Goal: Contribute content: Contribute content

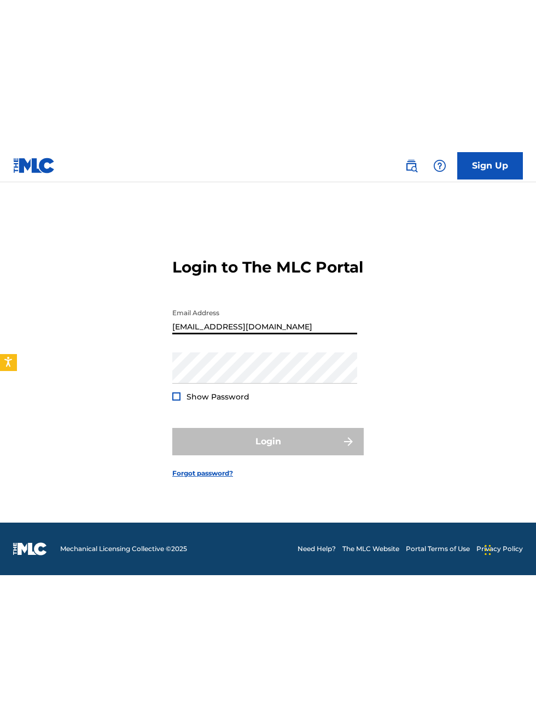
scroll to position [70, 0]
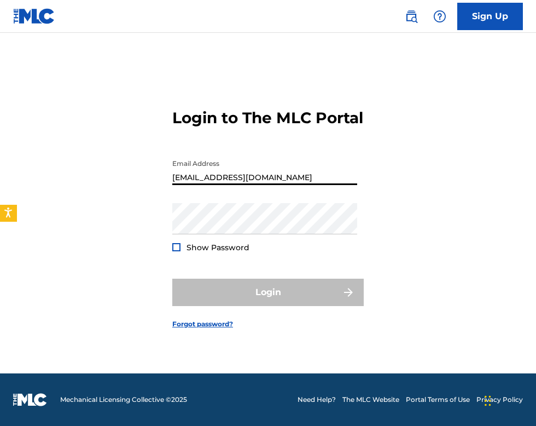
click at [204, 242] on span "Show Password" at bounding box center [218, 247] width 63 height 10
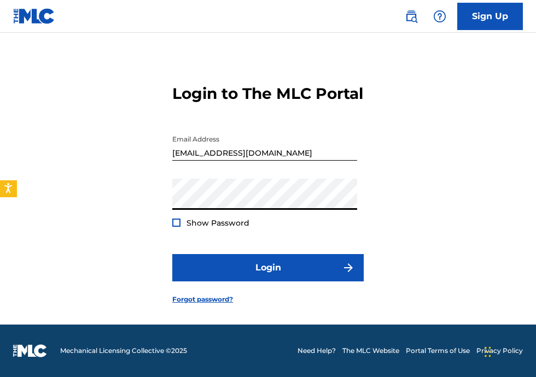
click at [509, 224] on div "Login to The MLC Portal Email Address [EMAIL_ADDRESS][DOMAIN_NAME] Password Sho…" at bounding box center [268, 185] width 536 height 279
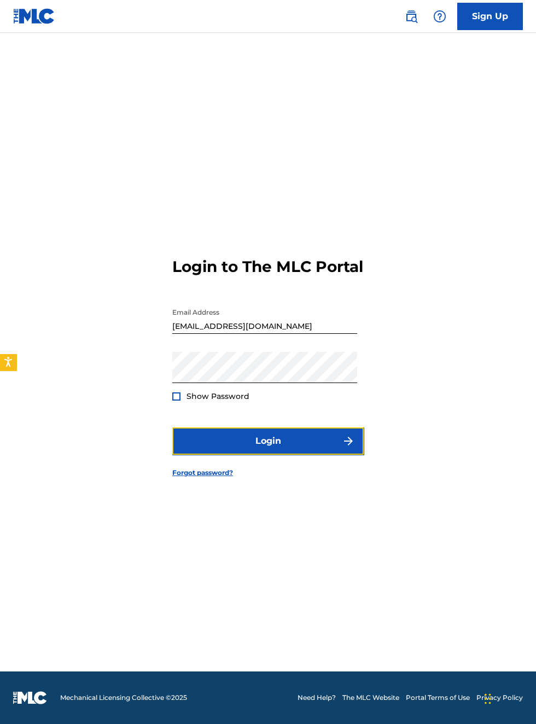
click at [292, 432] on button "Login" at bounding box center [267, 440] width 191 height 27
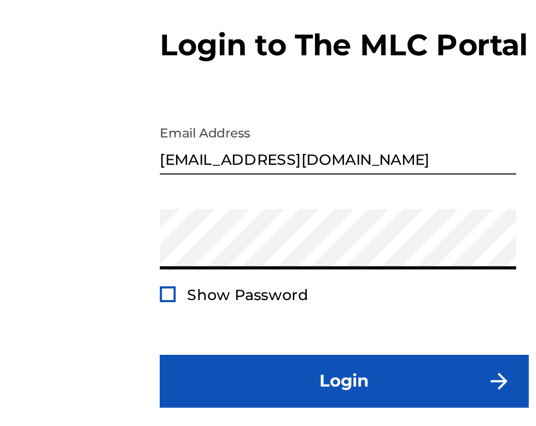
scroll to position [67, 0]
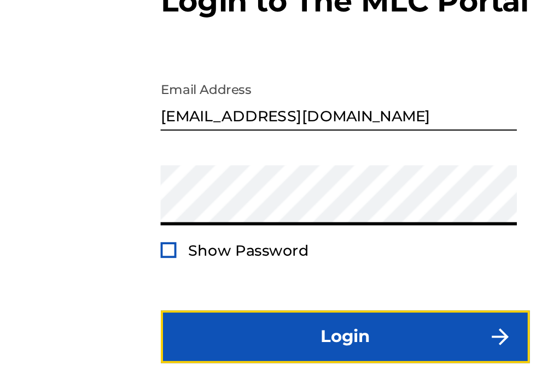
click at [299, 264] on button "Login" at bounding box center [267, 267] width 191 height 27
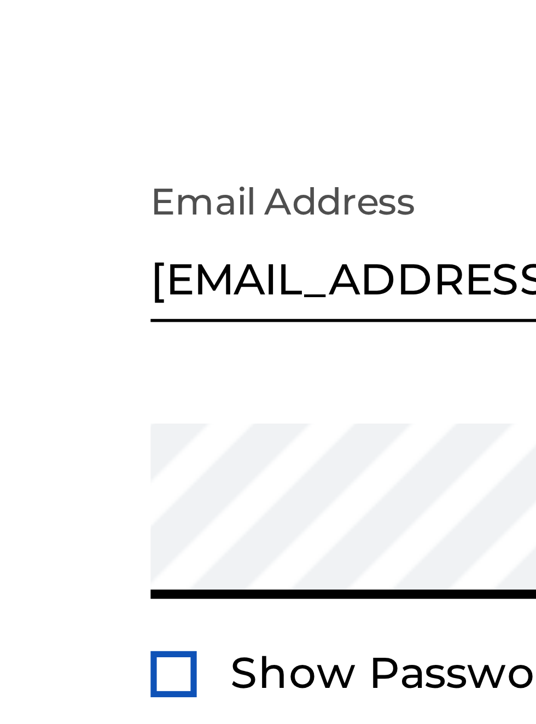
scroll to position [47, 0]
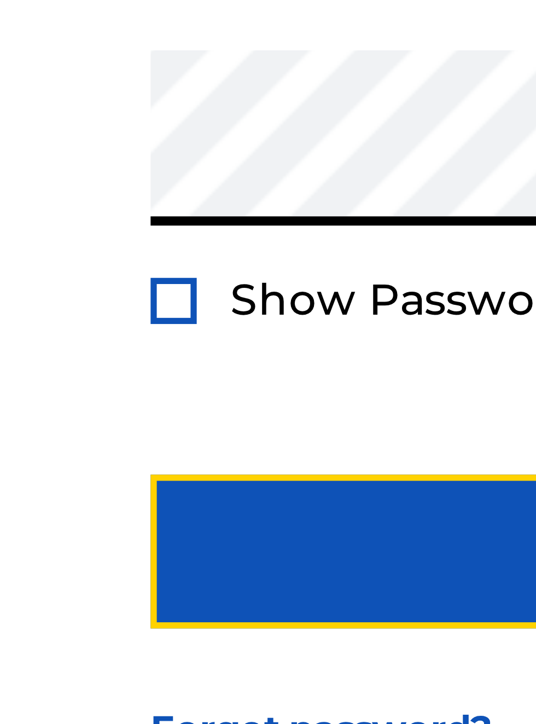
click at [220, 446] on button "Login" at bounding box center [267, 440] width 191 height 27
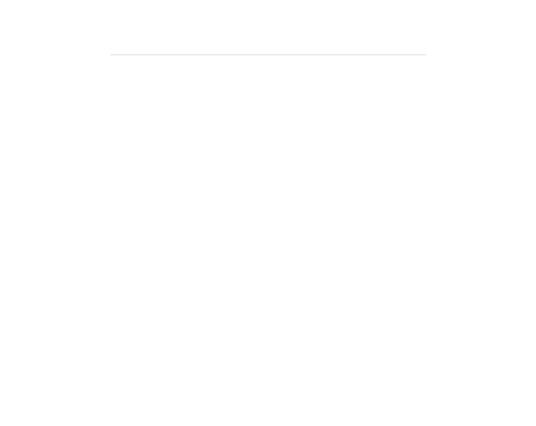
scroll to position [0, 0]
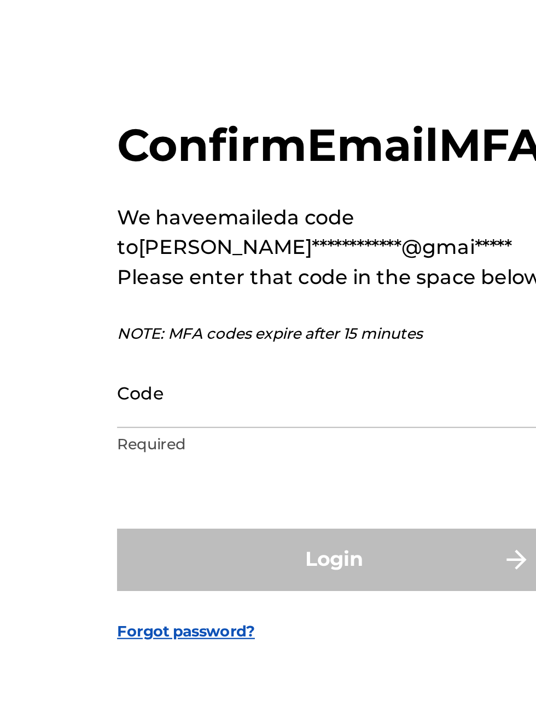
click at [213, 403] on input "Code" at bounding box center [264, 386] width 185 height 31
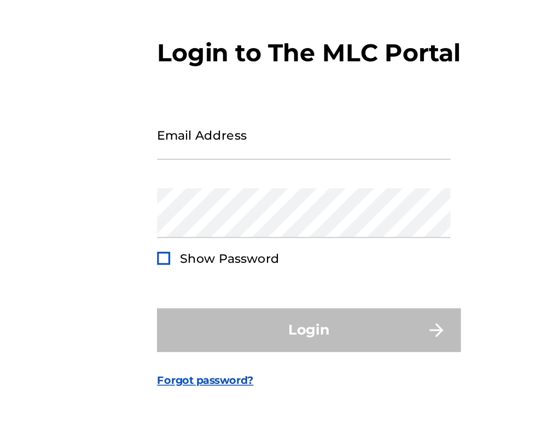
scroll to position [15, 0]
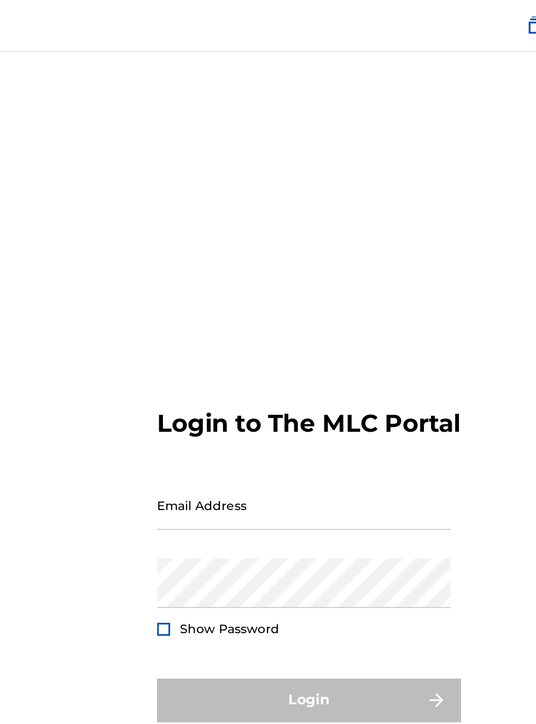
click at [188, 334] on input "Email Address" at bounding box center [264, 318] width 185 height 31
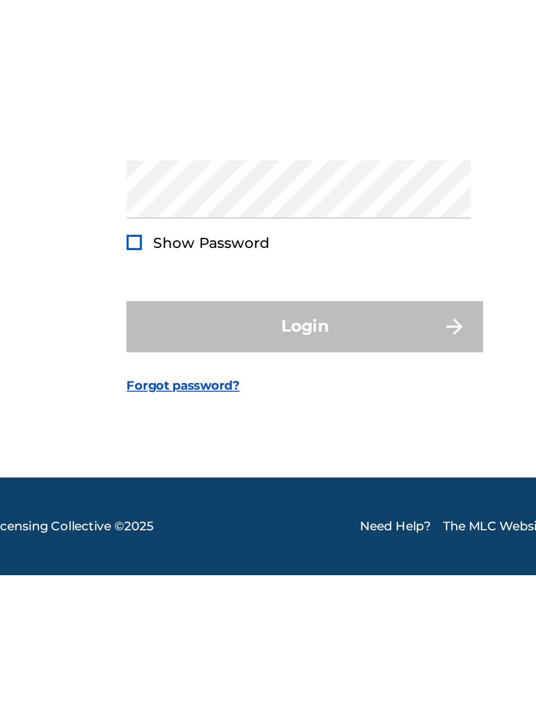
scroll to position [21, 0]
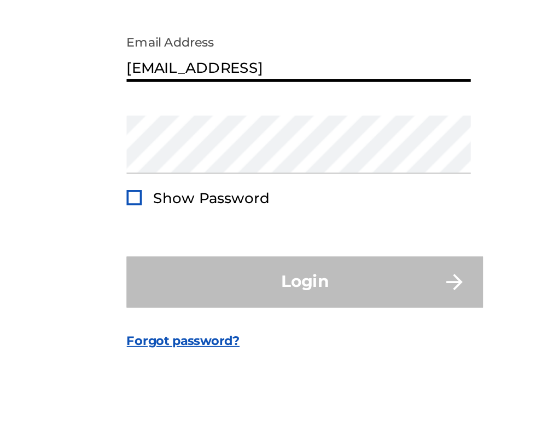
type input "[EMAIL_ADDRESS][DOMAIN_NAME]"
click at [245, 295] on form "Login to The MLC Portal Email Address bobbyhamilton672@gmail.com Password Show …" at bounding box center [267, 209] width 191 height 327
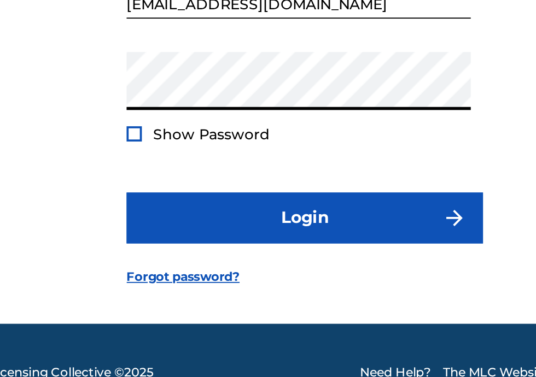
scroll to position [13, 0]
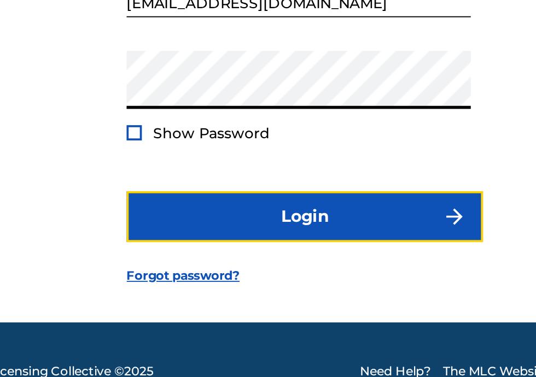
click at [280, 283] on button "Login" at bounding box center [267, 268] width 191 height 27
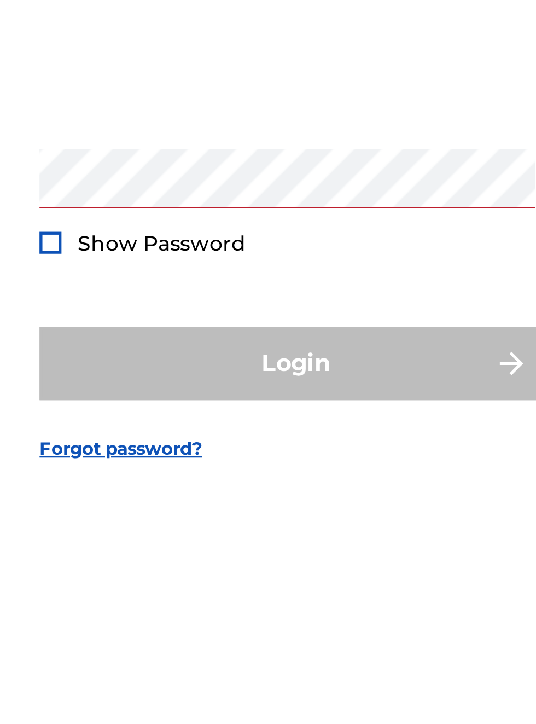
scroll to position [37, 0]
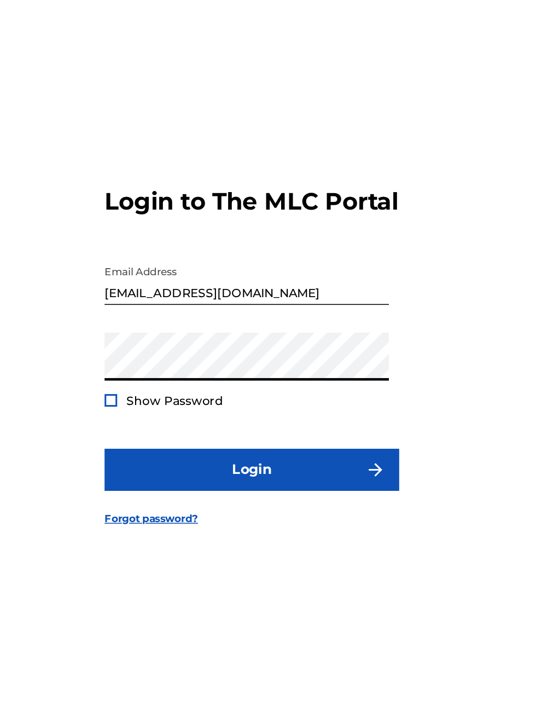
scroll to position [70, 0]
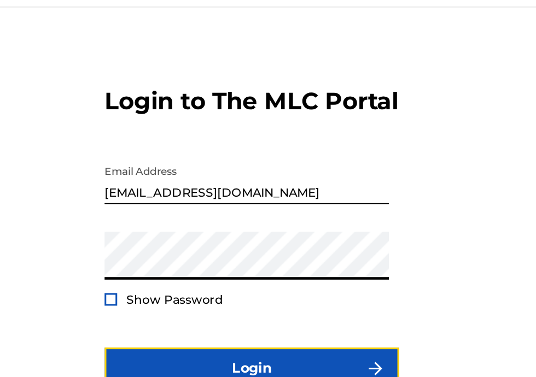
click at [286, 262] on button "Login" at bounding box center [267, 267] width 191 height 27
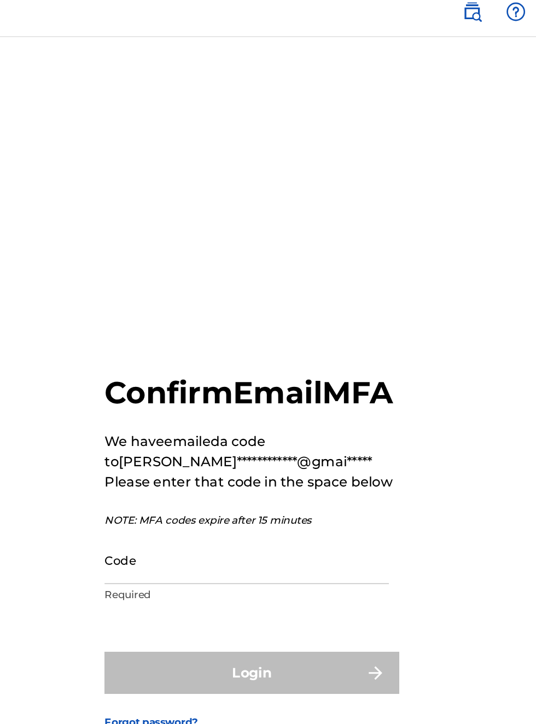
click at [205, 367] on input "Code" at bounding box center [264, 372] width 185 height 31
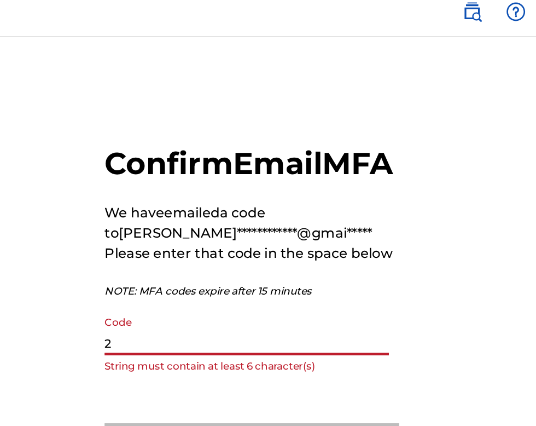
type input "2"
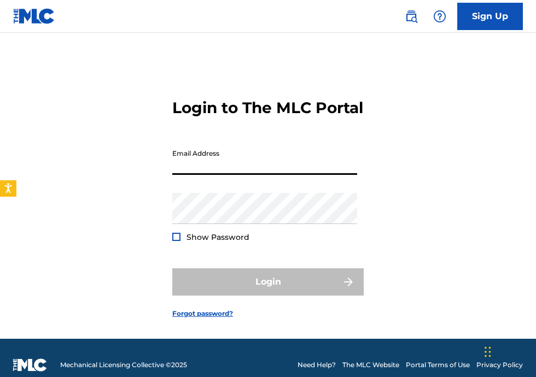
click at [199, 175] on input "Email Address" at bounding box center [264, 159] width 185 height 31
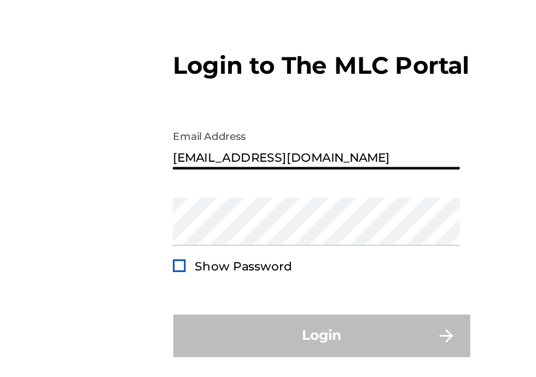
scroll to position [24, 0]
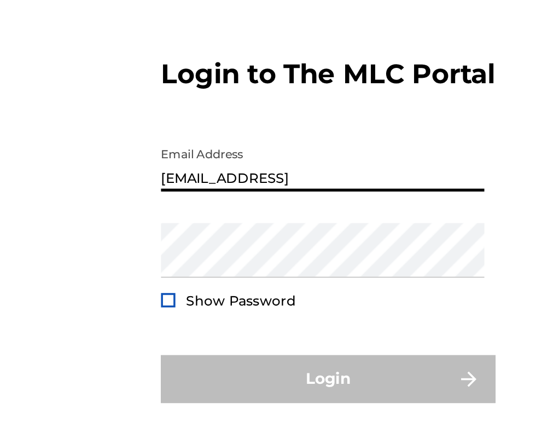
type input "[EMAIL_ADDRESS][DOMAIN_NAME]"
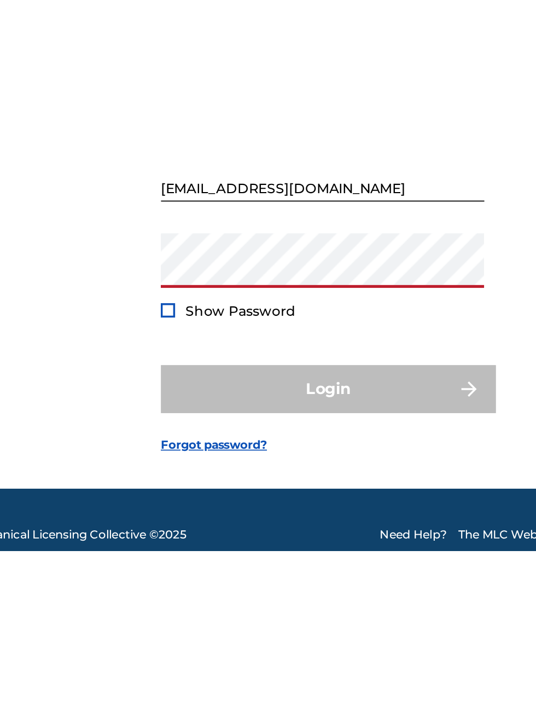
scroll to position [43, 0]
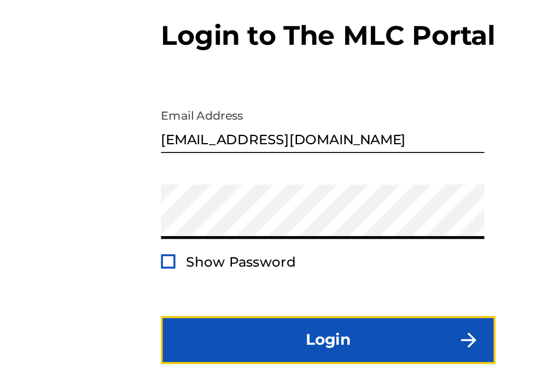
click at [297, 276] on button "Login" at bounding box center [267, 267] width 191 height 27
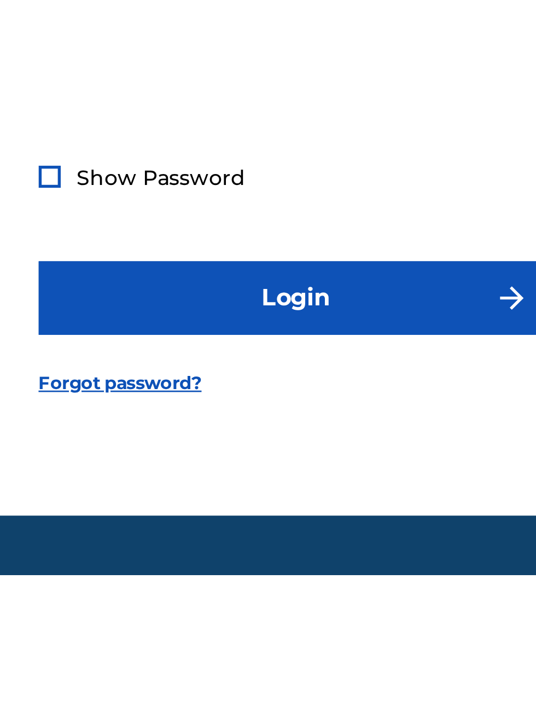
scroll to position [37, 0]
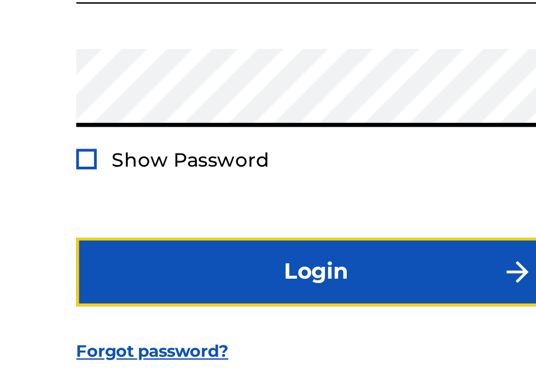
click at [280, 282] on button "Login" at bounding box center [267, 267] width 191 height 27
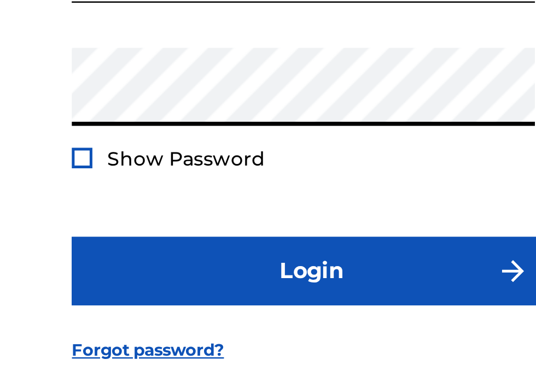
scroll to position [37, 0]
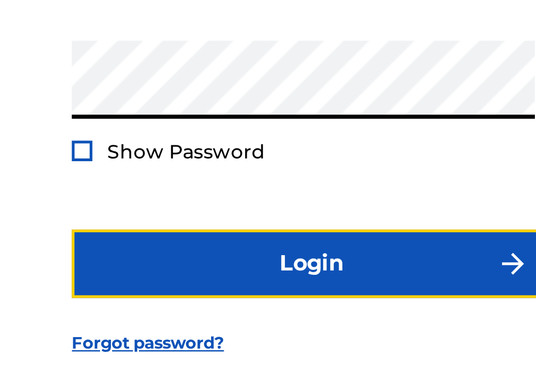
click at [274, 282] on button "Login" at bounding box center [267, 267] width 191 height 27
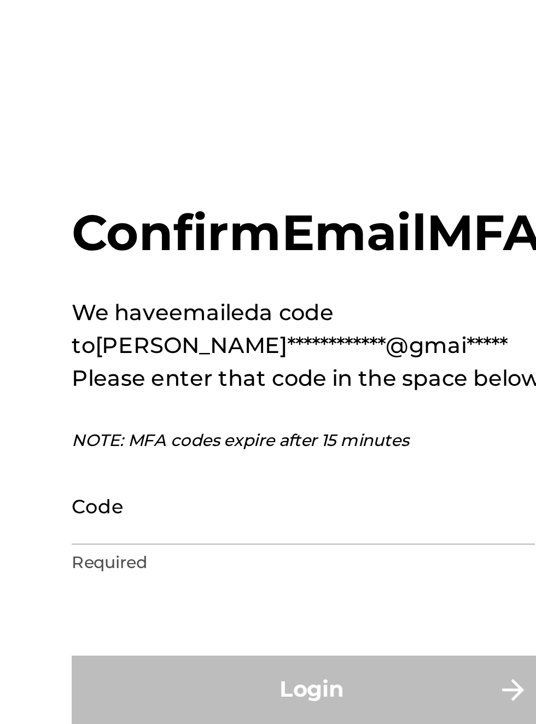
scroll to position [13, 0]
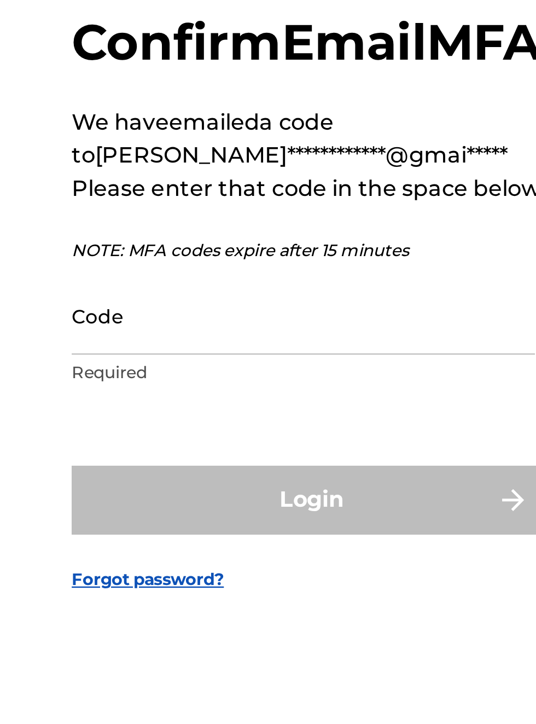
click at [201, 377] on link "Forgot password?" at bounding box center [202, 479] width 61 height 10
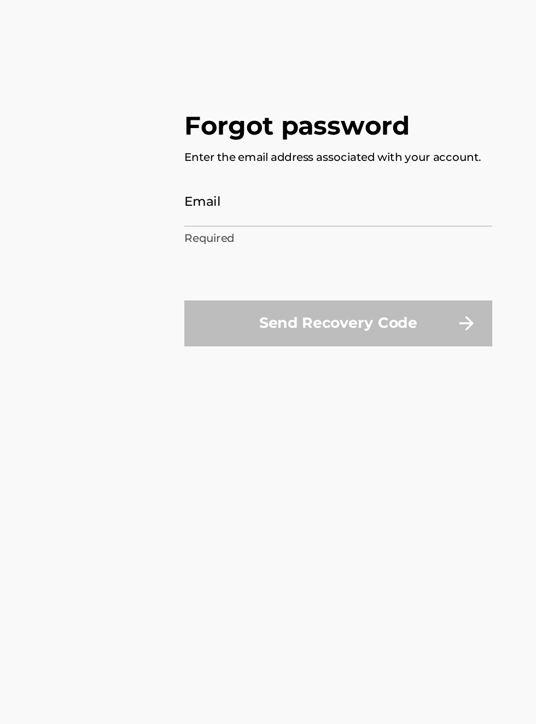
click at [208, 377] on div "Email Required" at bounding box center [264, 367] width 185 height 49
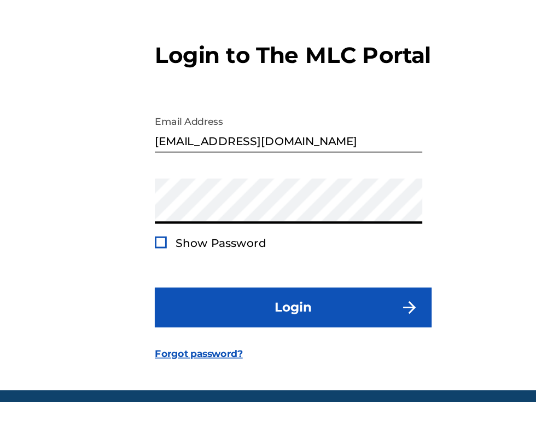
scroll to position [69, 0]
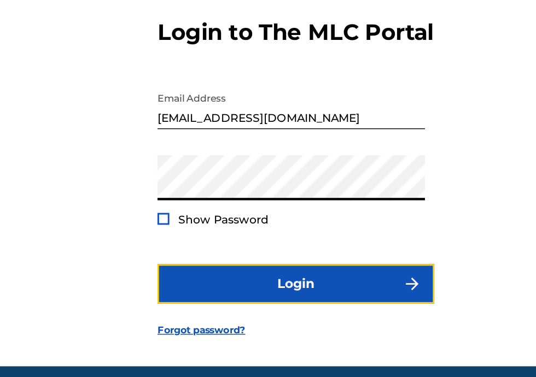
click at [292, 254] on button "Login" at bounding box center [267, 267] width 191 height 27
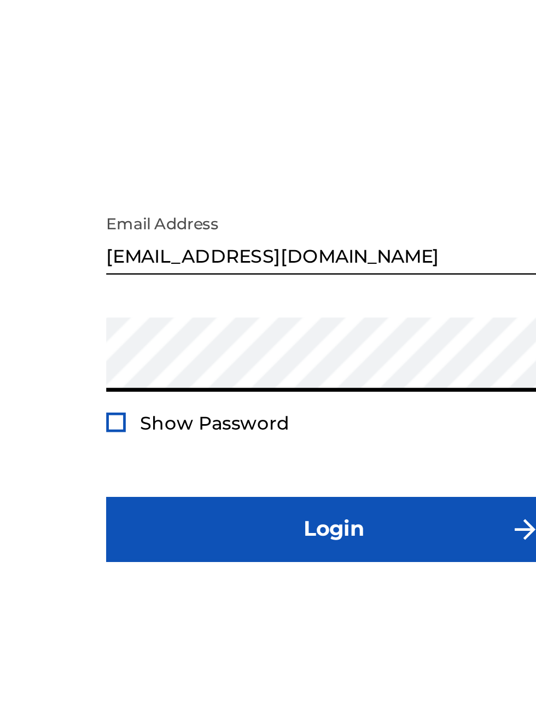
scroll to position [60, 0]
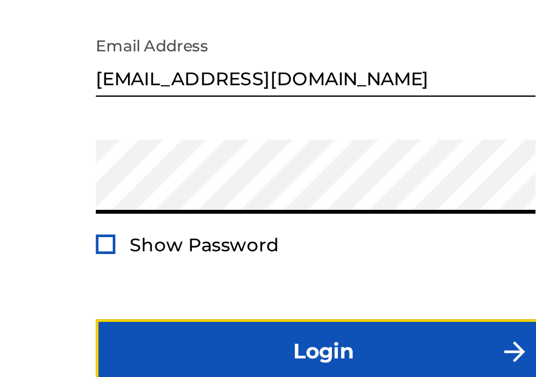
click at [287, 257] on button "Login" at bounding box center [267, 267] width 191 height 27
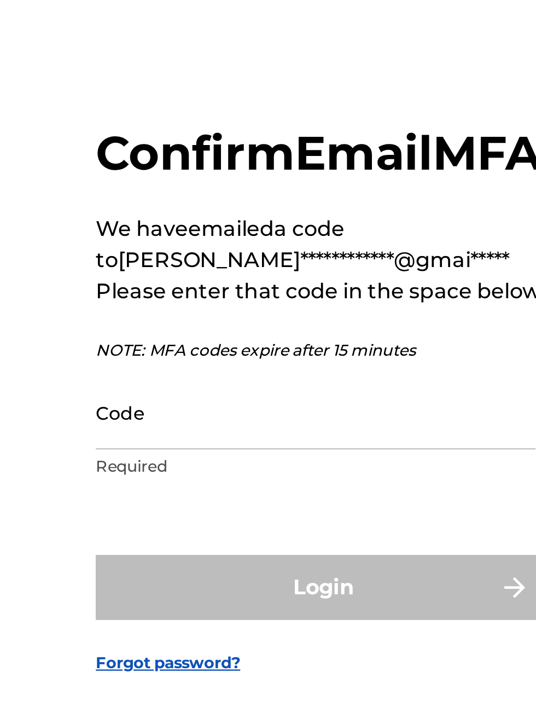
scroll to position [13, 0]
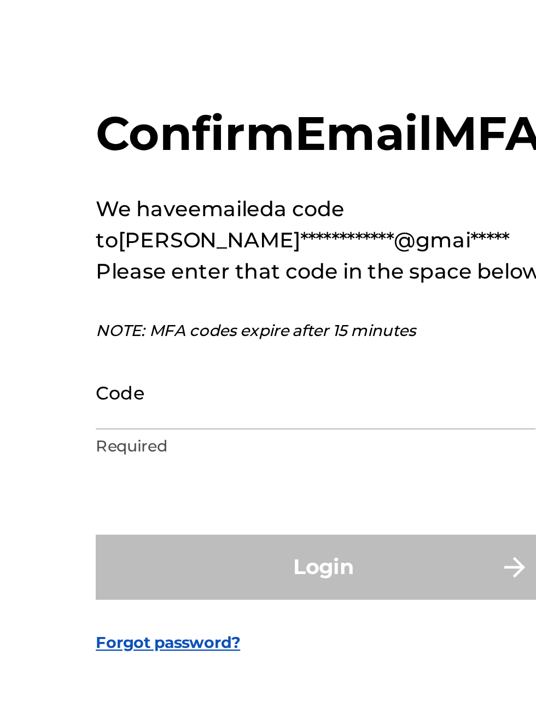
click at [196, 390] on input "Code" at bounding box center [264, 373] width 185 height 31
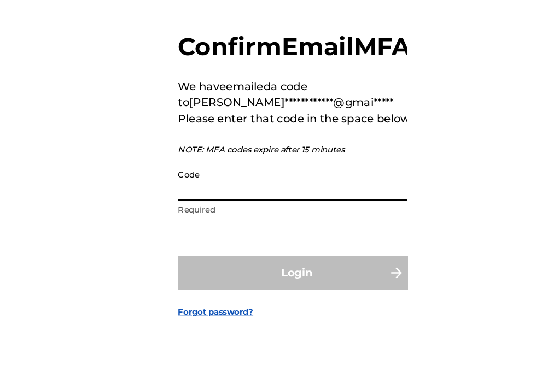
scroll to position [27, 0]
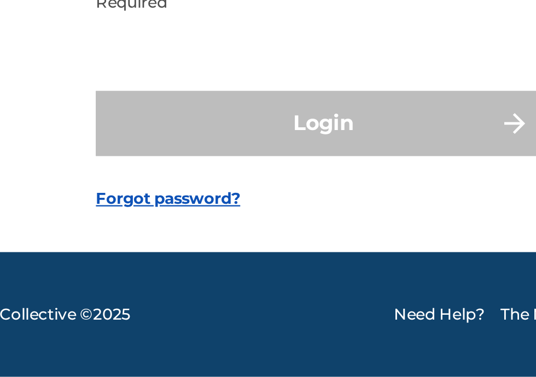
click at [198, 213] on input "Code" at bounding box center [264, 197] width 185 height 31
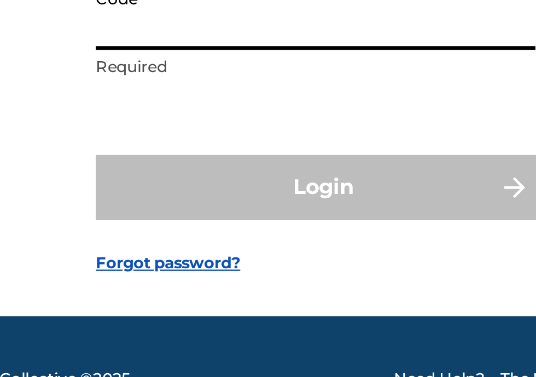
click at [199, 213] on input "Code" at bounding box center [264, 197] width 185 height 31
type input "4"
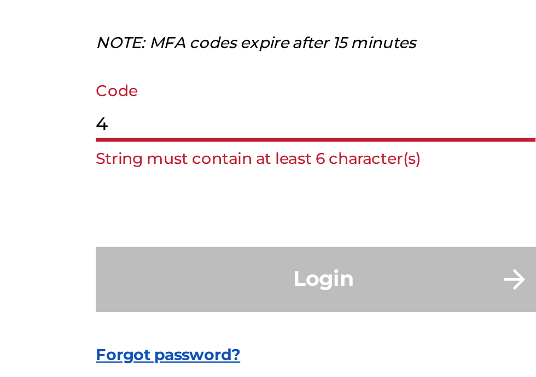
click at [191, 213] on input "4" at bounding box center [264, 197] width 185 height 31
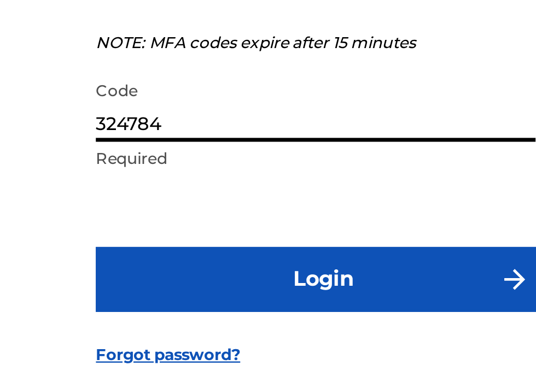
type input "324784"
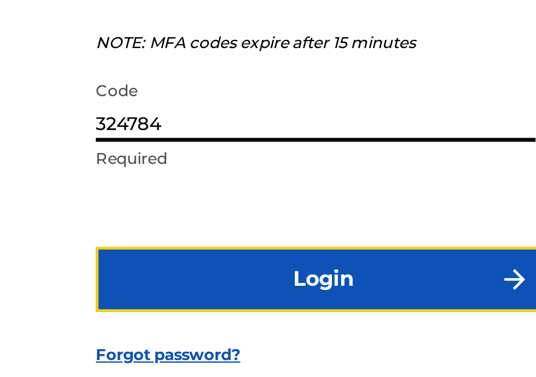
click at [281, 284] on button "Login" at bounding box center [267, 270] width 191 height 27
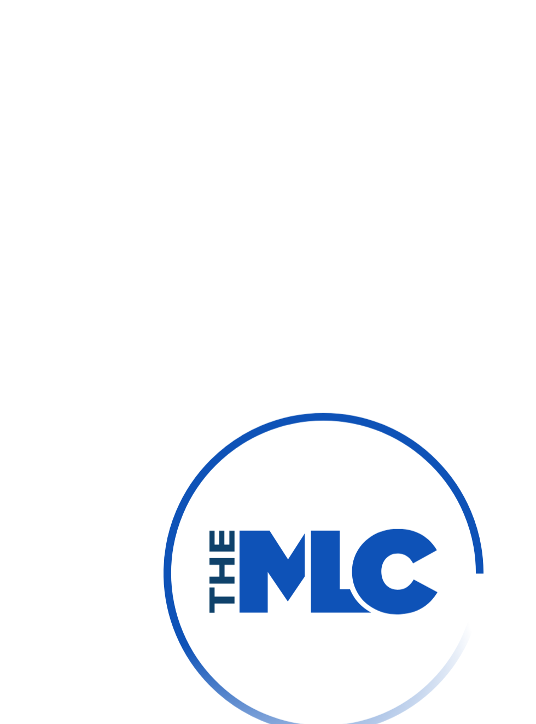
scroll to position [37, 0]
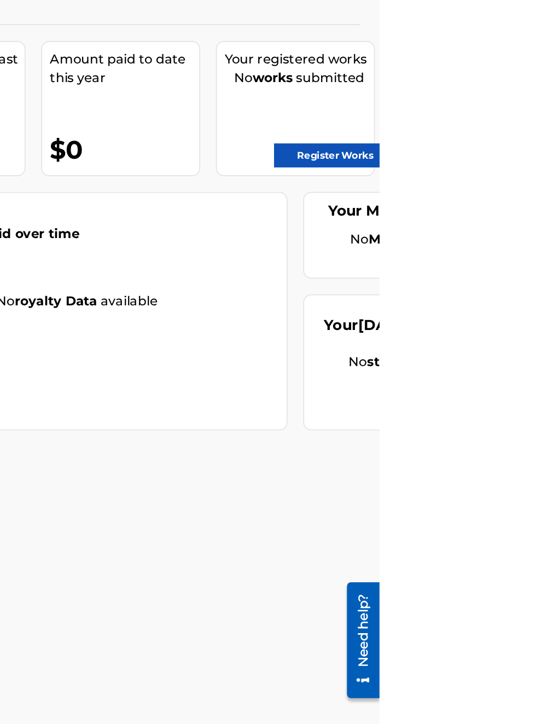
scroll to position [111, 275]
click at [522, 217] on link "Register Works" at bounding box center [505, 218] width 84 height 16
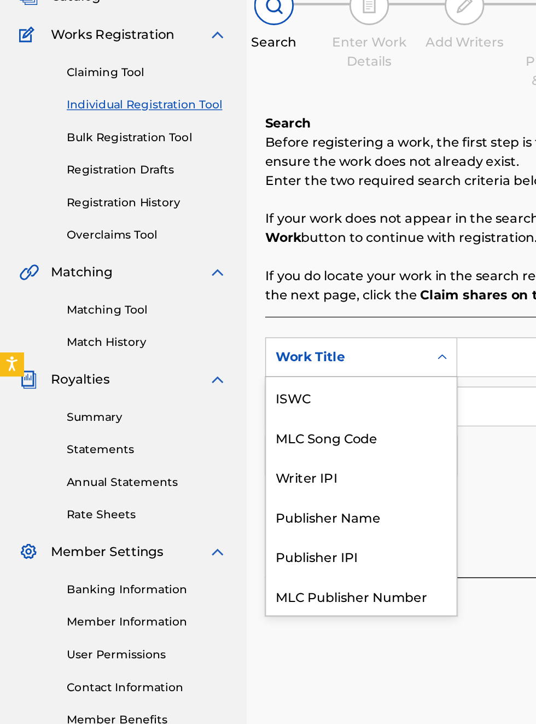
scroll to position [27, 0]
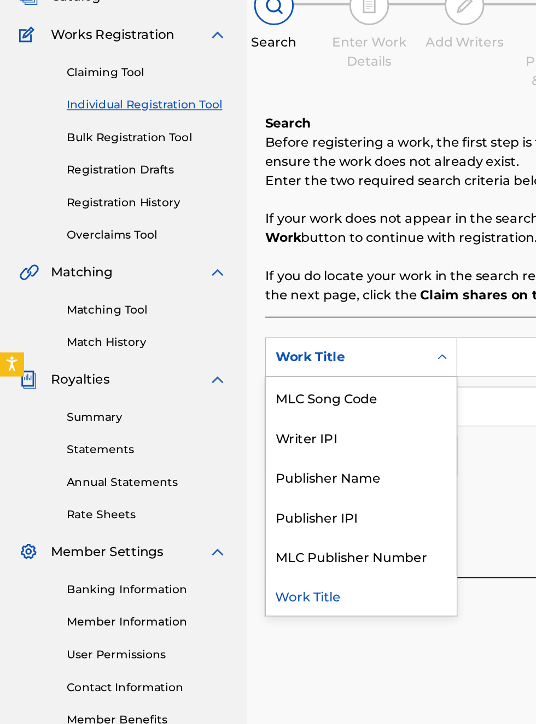
click at [239, 471] on div "Publisher IPI" at bounding box center [248, 466] width 131 height 27
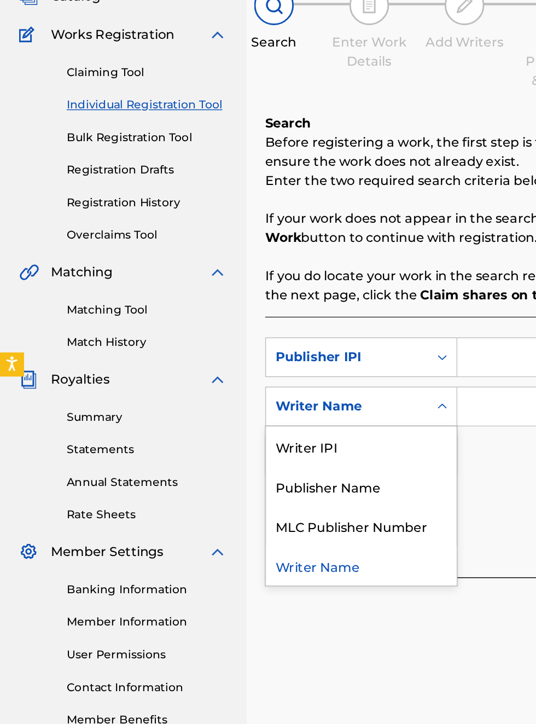
click at [241, 449] on div "Publisher Name" at bounding box center [248, 445] width 131 height 27
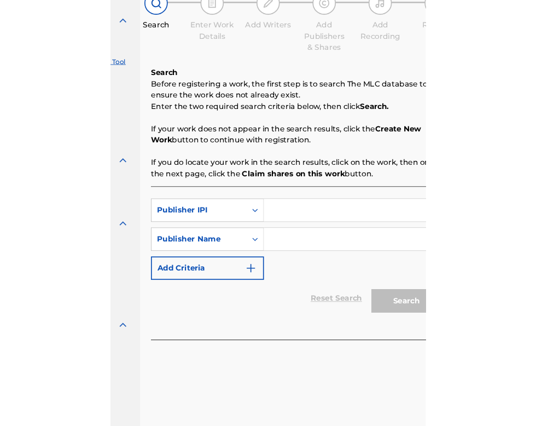
scroll to position [111, 135]
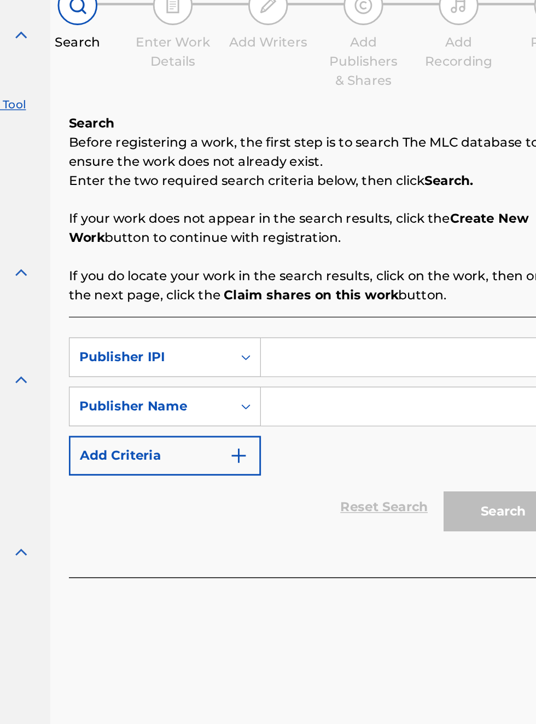
click at [349, 360] on input "Search Form" at bounding box center [418, 357] width 207 height 26
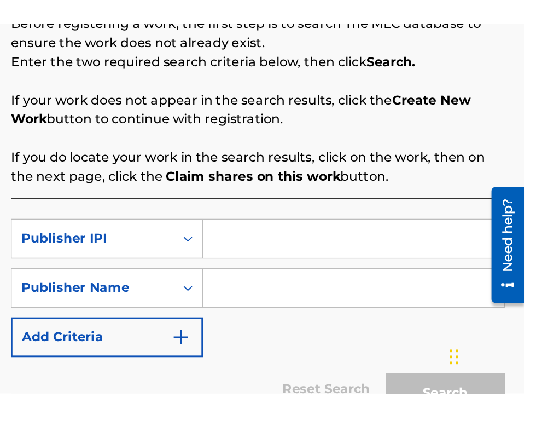
scroll to position [123, 175]
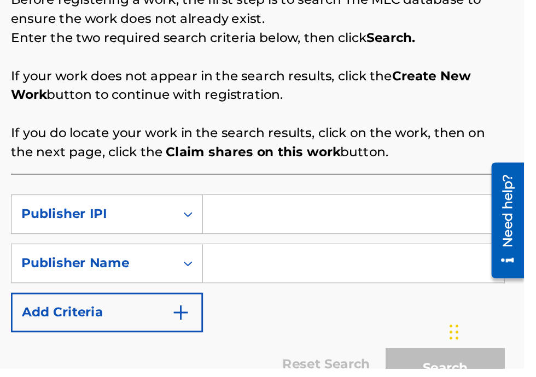
click at [353, 271] on input "Search Form" at bounding box center [418, 271] width 207 height 26
type input "00340604990"
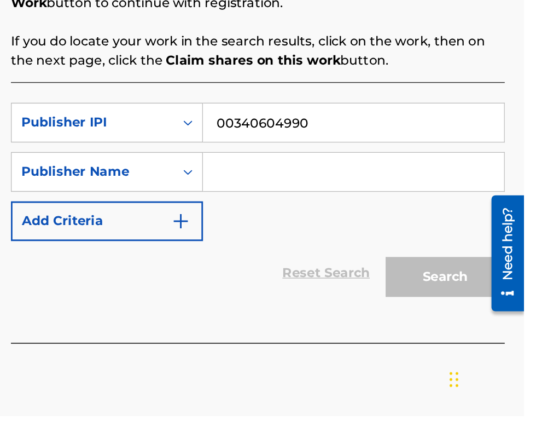
scroll to position [138, 0]
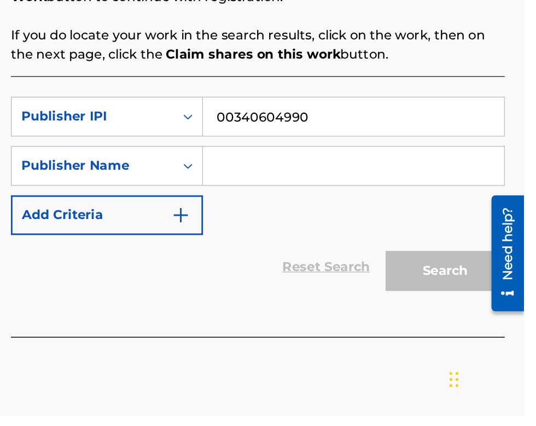
click at [374, 255] on input "Search Form" at bounding box center [418, 253] width 207 height 26
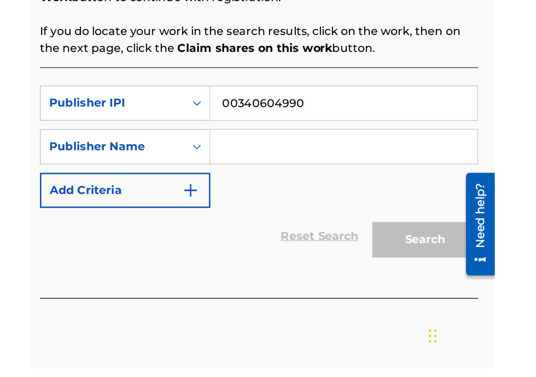
scroll to position [153, 0]
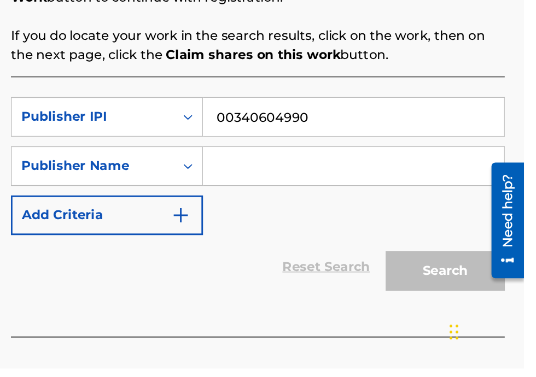
click at [340, 240] on input "Search Form" at bounding box center [418, 238] width 207 height 26
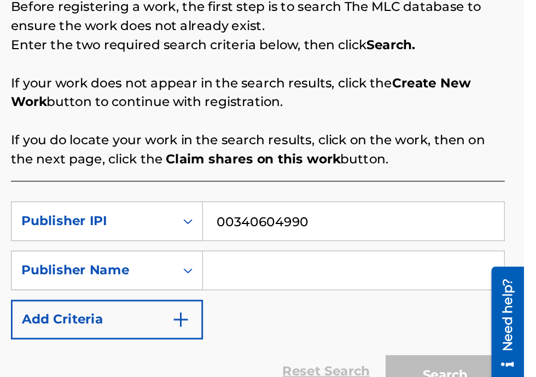
scroll to position [51, 175]
click at [334, 239] on input "Search Form" at bounding box center [418, 238] width 207 height 26
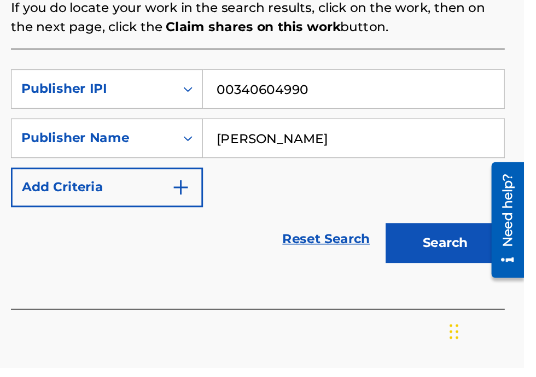
scroll to position [185, 0]
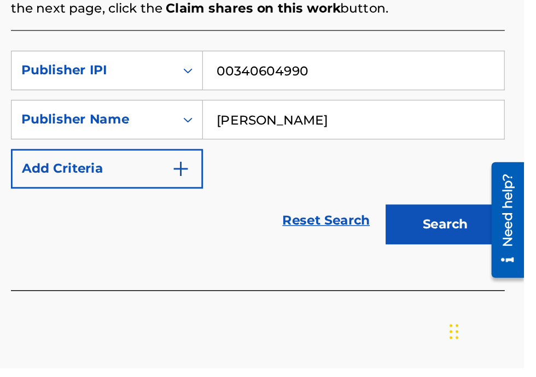
type input "Bobby Hamilton"
click at [491, 278] on button "Search" at bounding box center [482, 278] width 82 height 27
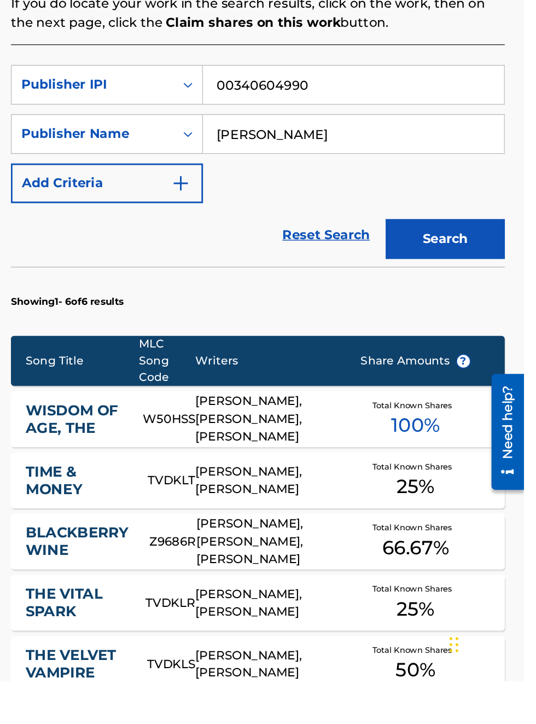
scroll to position [0, 0]
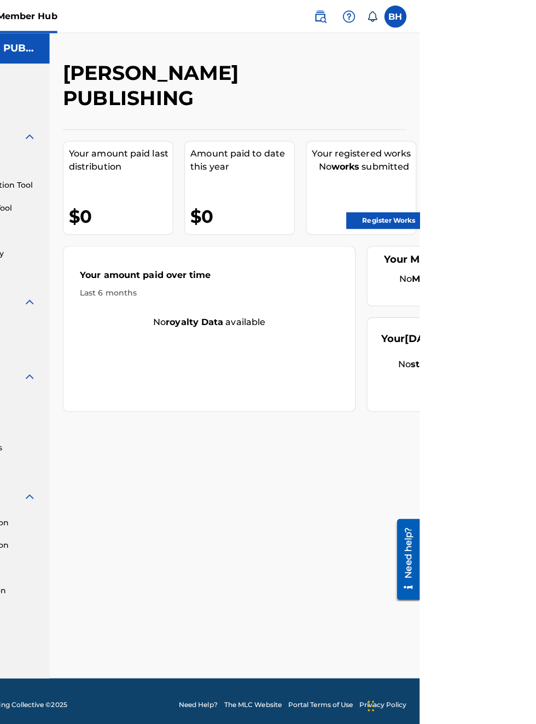
scroll to position [0, 120]
click at [516, 220] on link "Register Works" at bounding box center [505, 218] width 84 height 16
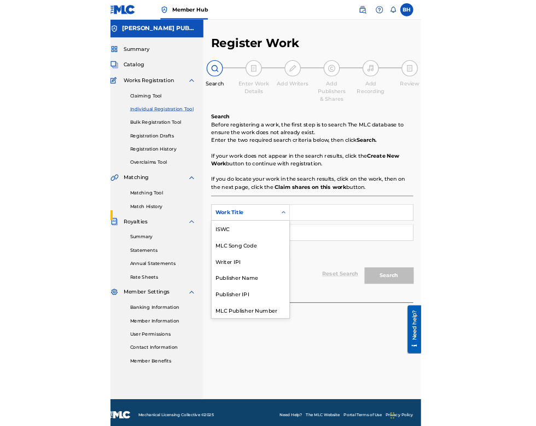
scroll to position [27, 0]
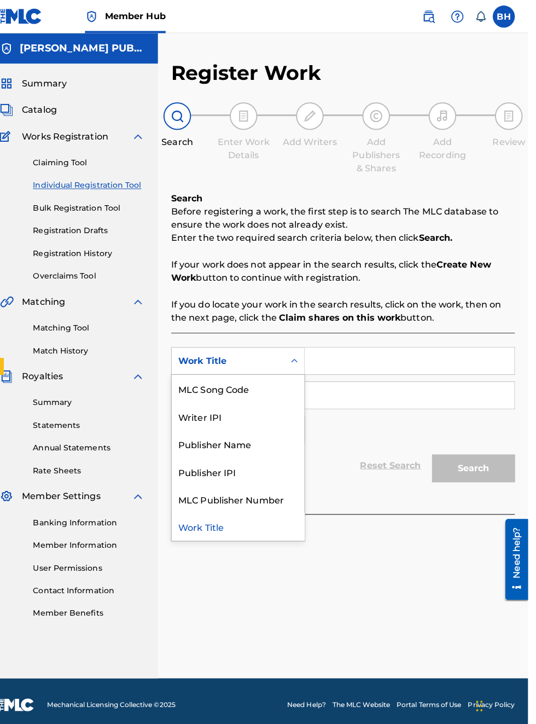
click at [240, 469] on div "Publisher IPI" at bounding box center [248, 466] width 131 height 27
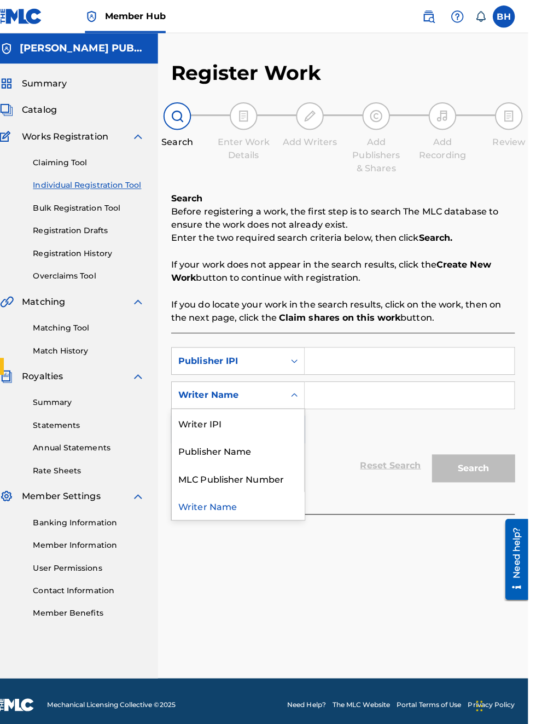
click at [249, 451] on div "Publisher Name" at bounding box center [248, 445] width 131 height 27
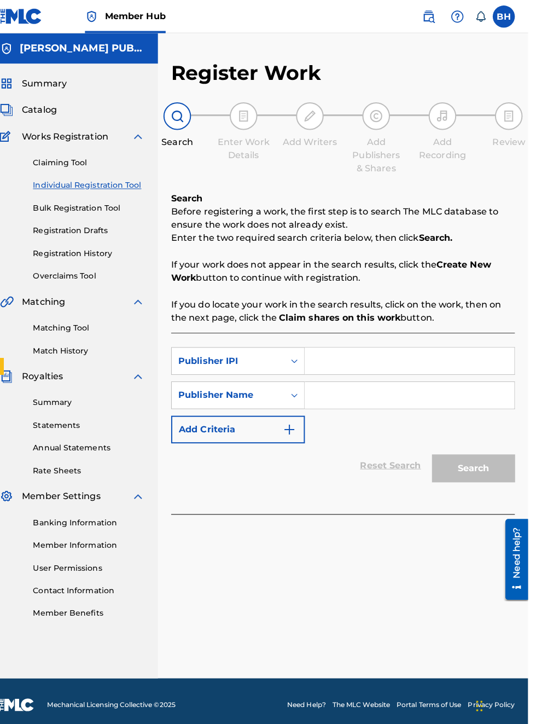
click at [355, 357] on input "Search Form" at bounding box center [418, 357] width 207 height 26
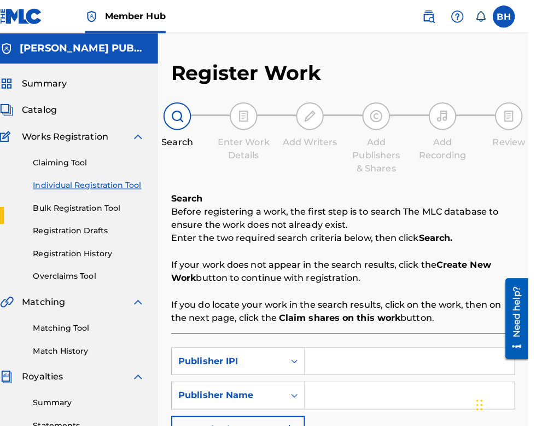
type input "00340604990"
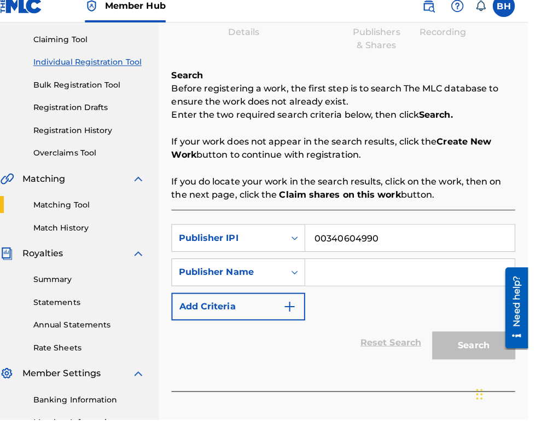
scroll to position [118, 0]
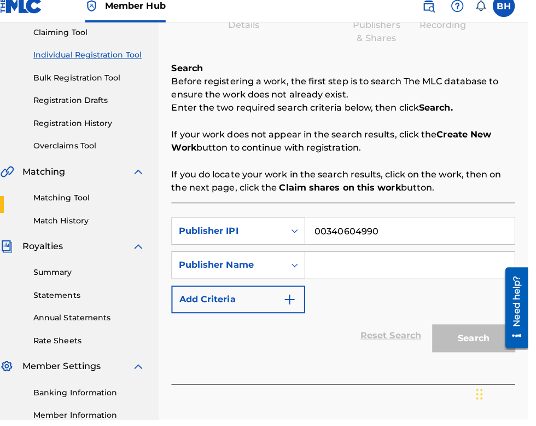
click at [356, 275] on input "Search Form" at bounding box center [418, 273] width 207 height 26
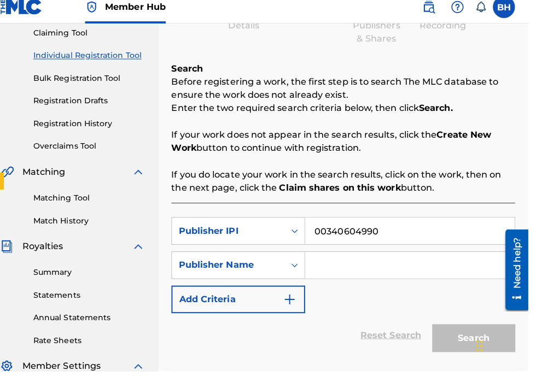
scroll to position [9, 13]
click at [341, 277] on input "Search Form" at bounding box center [418, 272] width 207 height 26
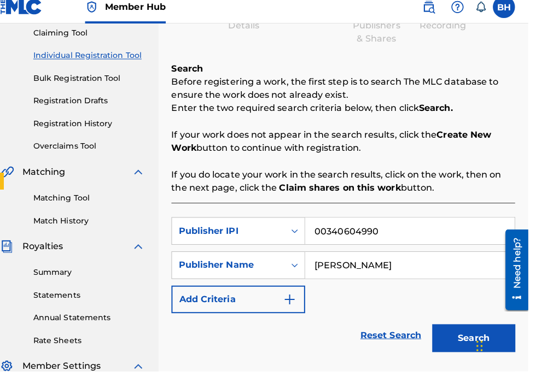
type input "[PERSON_NAME]"
click at [487, 346] on button "Search" at bounding box center [482, 344] width 82 height 27
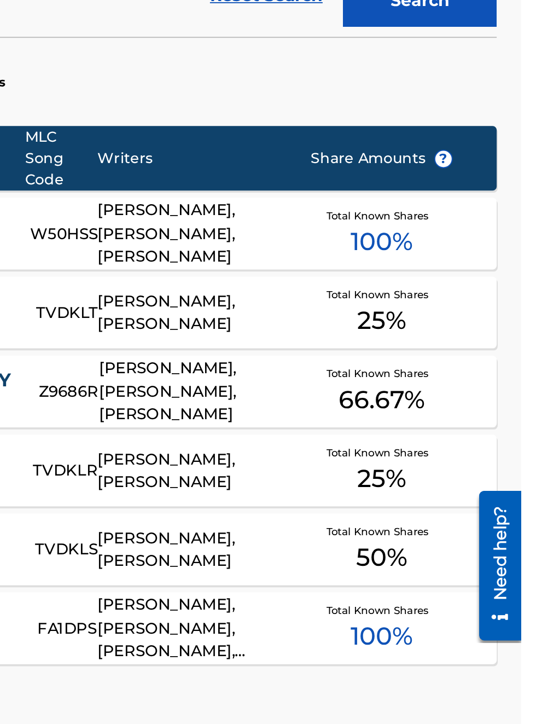
scroll to position [211, 0]
